Goal: Information Seeking & Learning: Learn about a topic

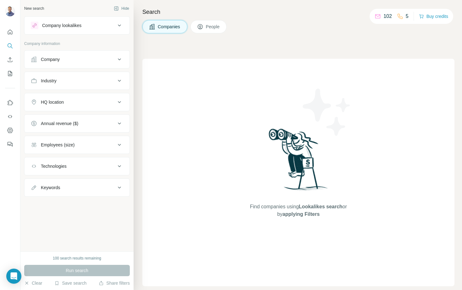
click at [78, 54] on button "Company" at bounding box center [77, 59] width 105 height 15
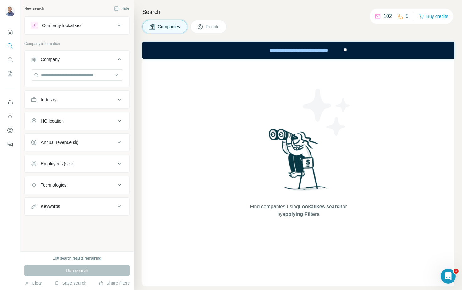
click at [87, 24] on div "Company lookalikes" at bounding box center [73, 26] width 85 height 8
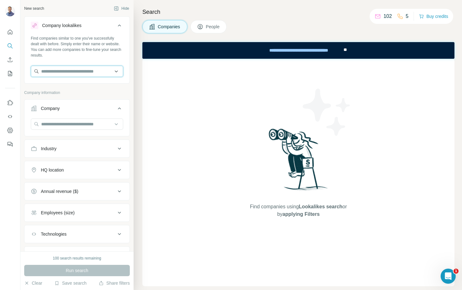
click at [101, 68] on input "text" at bounding box center [77, 71] width 92 height 11
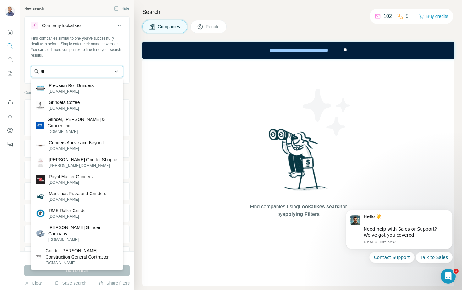
type input "*"
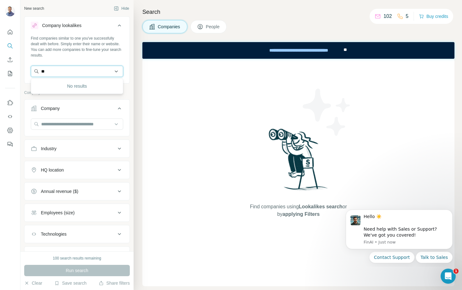
type input "*"
type input "**********"
click at [94, 50] on div "Find companies similar to one you've successfully dealt with before. Simply ent…" at bounding box center [77, 47] width 92 height 23
click at [82, 73] on input "text" at bounding box center [77, 71] width 92 height 11
type input "**********"
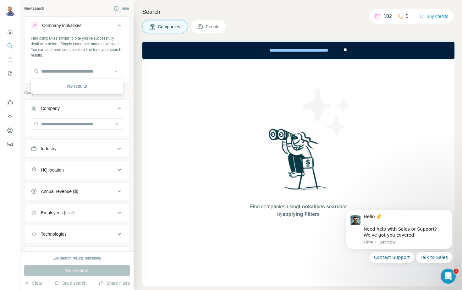
click at [75, 86] on div "No results" at bounding box center [76, 86] width 89 height 13
click at [75, 52] on div "Find companies similar to one you've successfully dealt with before. Simply ent…" at bounding box center [77, 47] width 92 height 23
click at [65, 126] on input "text" at bounding box center [77, 124] width 92 height 11
click at [70, 109] on div "Company" at bounding box center [73, 108] width 85 height 6
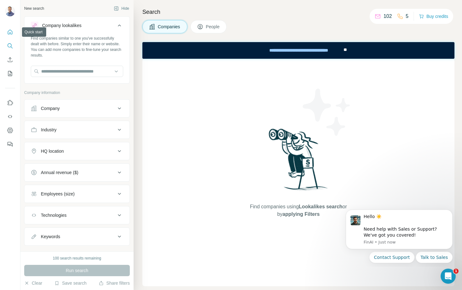
click at [8, 31] on icon "Quick start" at bounding box center [10, 32] width 6 height 6
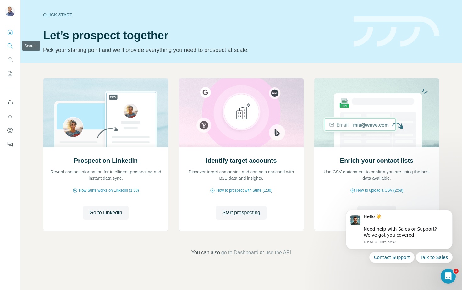
click at [11, 46] on icon "Search" at bounding box center [10, 46] width 6 height 6
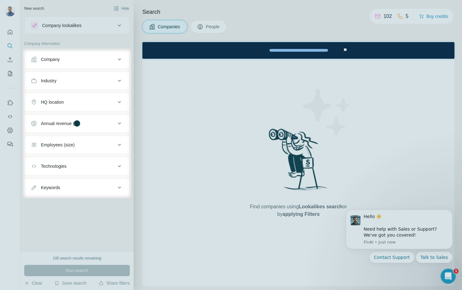
click at [64, 27] on div at bounding box center [231, 24] width 462 height 49
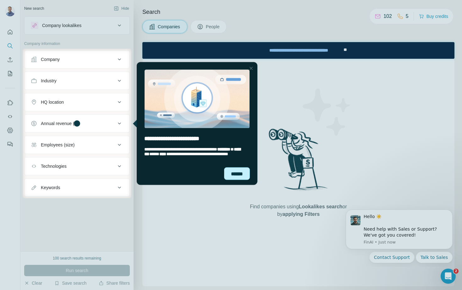
click at [234, 172] on div "******" at bounding box center [237, 173] width 26 height 13
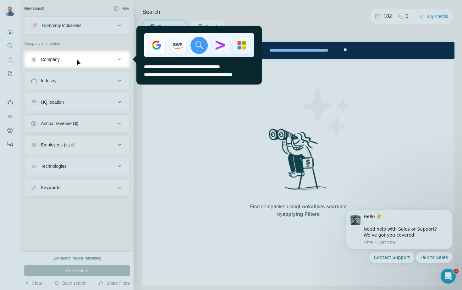
click at [256, 33] on div at bounding box center [256, 32] width 8 height 8
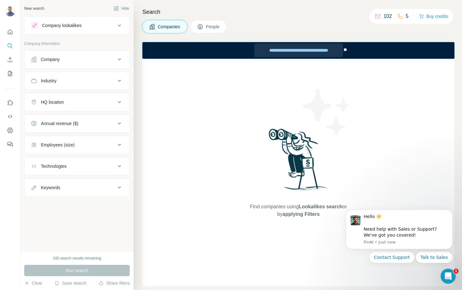
click at [281, 52] on div "**********" at bounding box center [298, 50] width 89 height 14
click at [99, 267] on div "Run search" at bounding box center [77, 270] width 106 height 11
click at [196, 123] on div "Find companies using Lookalikes search or by applying Filters" at bounding box center [298, 173] width 312 height 228
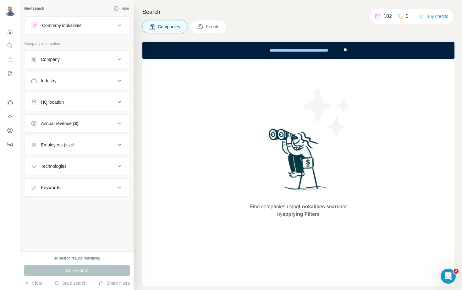
click at [102, 62] on div "Company" at bounding box center [73, 59] width 85 height 6
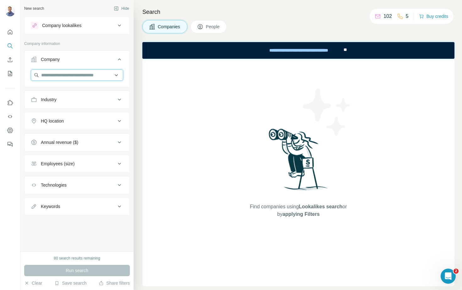
click at [97, 75] on input "text" at bounding box center [77, 75] width 92 height 11
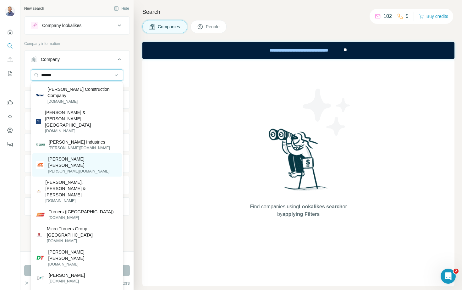
type input "******"
click at [72, 169] on p "[PERSON_NAME][DOMAIN_NAME]" at bounding box center [83, 172] width 70 height 6
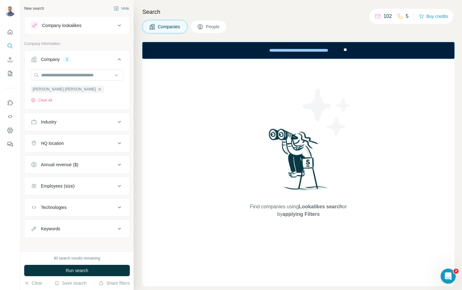
click at [84, 97] on div "[PERSON_NAME] [PERSON_NAME] Clear all" at bounding box center [77, 87] width 92 height 34
click at [84, 268] on span "Run search" at bounding box center [77, 271] width 23 height 6
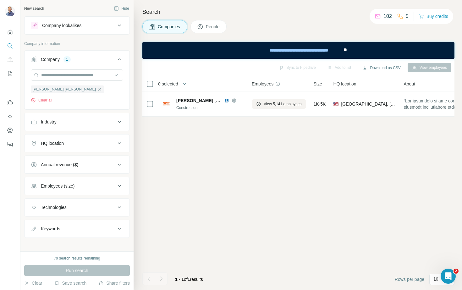
click at [94, 22] on div "Company lookalikes" at bounding box center [73, 26] width 85 height 8
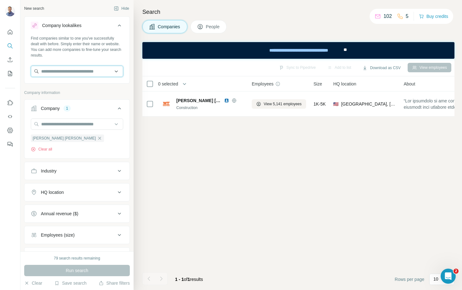
click at [69, 75] on input "text" at bounding box center [77, 71] width 92 height 11
type input "*"
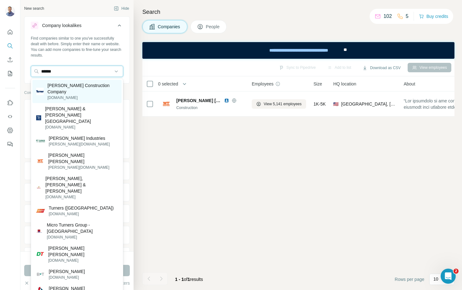
type input "******"
click at [60, 95] on p "[DOMAIN_NAME]" at bounding box center [82, 98] width 70 height 6
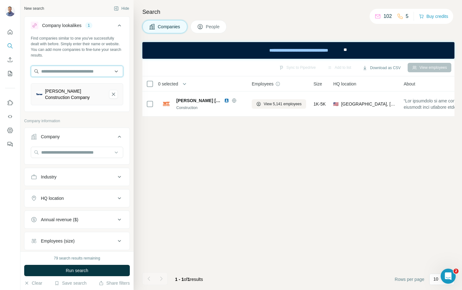
click at [96, 75] on input "text" at bounding box center [77, 71] width 92 height 11
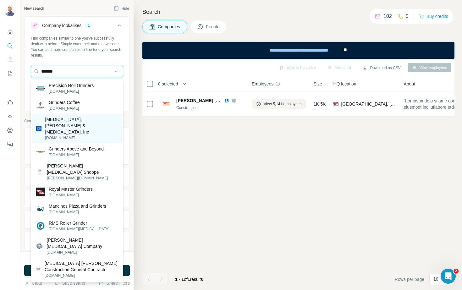
type input "*******"
click at [80, 117] on p "[MEDICAL_DATA], [PERSON_NAME] & [MEDICAL_DATA], Inc" at bounding box center [81, 125] width 73 height 19
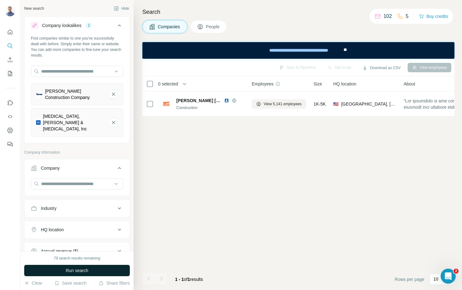
click at [86, 271] on span "Run search" at bounding box center [77, 271] width 23 height 6
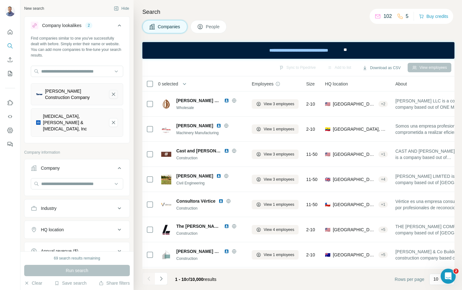
click at [111, 96] on icon "Turner Construction Company-remove-button" at bounding box center [114, 94] width 6 height 6
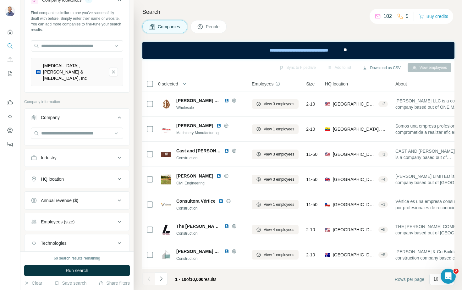
scroll to position [26, 0]
click at [105, 197] on div "Annual revenue ($)" at bounding box center [73, 200] width 85 height 6
click at [38, 234] on span "10-50M" at bounding box center [46, 237] width 17 height 6
click at [34, 245] on icon at bounding box center [35, 249] width 8 height 8
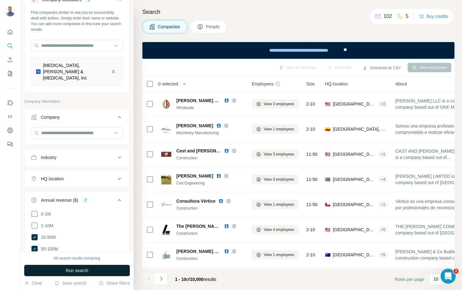
click at [55, 270] on button "Run search" at bounding box center [77, 270] width 106 height 11
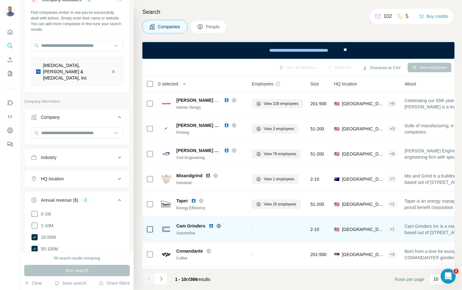
scroll to position [74, 0]
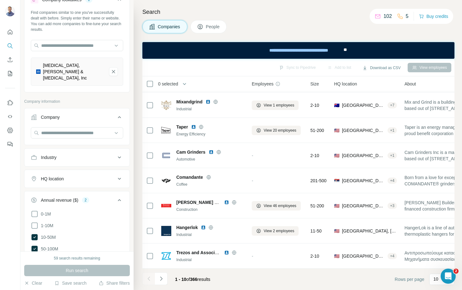
click at [100, 154] on div "Industry" at bounding box center [73, 157] width 85 height 6
click at [80, 170] on input at bounding box center [74, 173] width 78 height 7
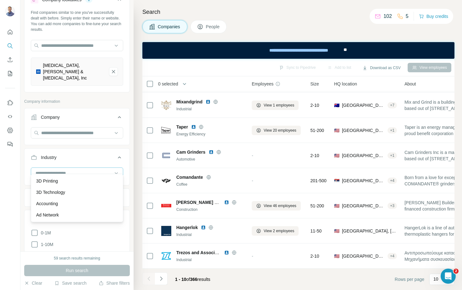
click at [68, 168] on div at bounding box center [74, 173] width 78 height 11
click at [67, 170] on input at bounding box center [74, 173] width 78 height 7
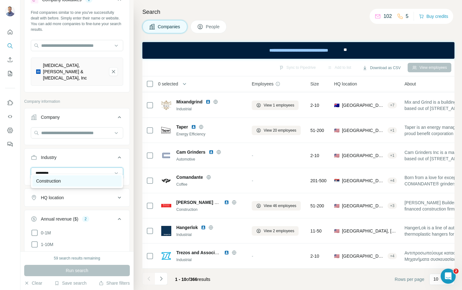
type input "********"
click at [64, 177] on div "Construction" at bounding box center [76, 180] width 89 height 11
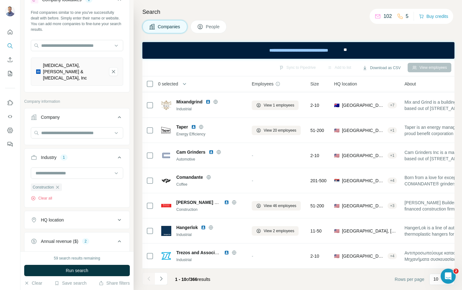
click at [92, 217] on div "HQ location" at bounding box center [73, 220] width 85 height 6
click at [80, 230] on input "text" at bounding box center [77, 235] width 92 height 11
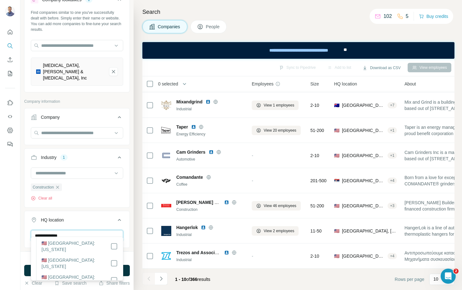
scroll to position [153, 0]
type input "**********"
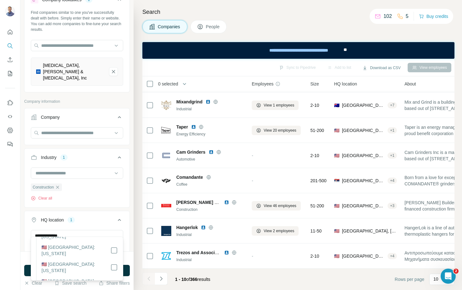
scroll to position [580, 0]
click at [106, 217] on div "HQ location 2" at bounding box center [73, 220] width 85 height 6
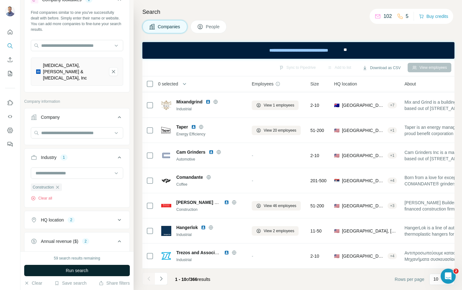
click at [89, 271] on button "Run search" at bounding box center [77, 270] width 106 height 11
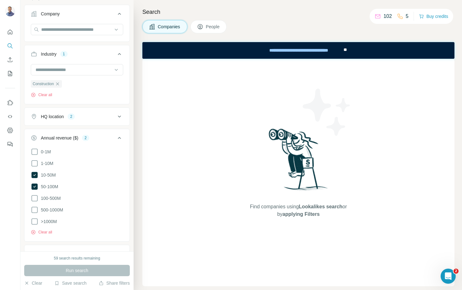
scroll to position [132, 0]
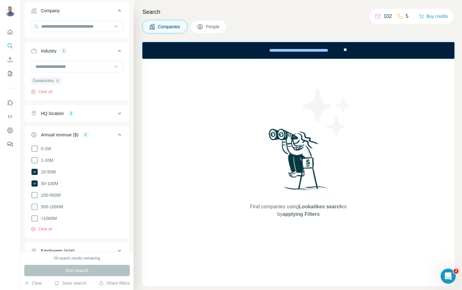
click at [88, 111] on button "HQ location 2" at bounding box center [77, 113] width 105 height 15
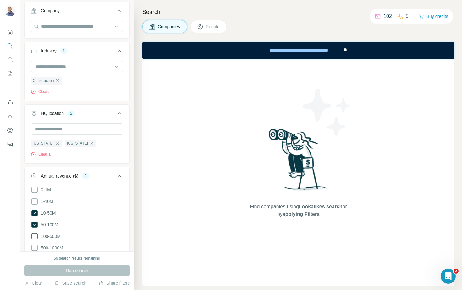
click at [34, 233] on icon at bounding box center [35, 237] width 8 height 8
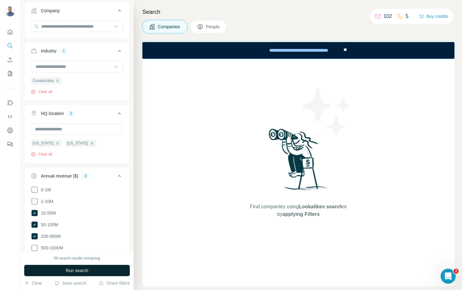
click at [55, 272] on button "Run search" at bounding box center [77, 270] width 106 height 11
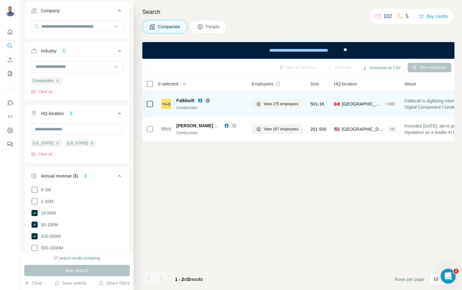
click at [185, 103] on span "Falkbuilt" at bounding box center [185, 100] width 18 height 6
click at [200, 100] on img at bounding box center [200, 100] width 5 height 5
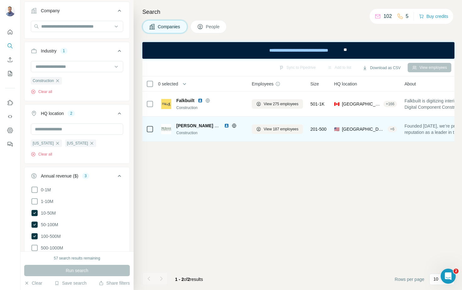
click at [227, 125] on img at bounding box center [226, 125] width 5 height 5
